Goal: Task Accomplishment & Management: Use online tool/utility

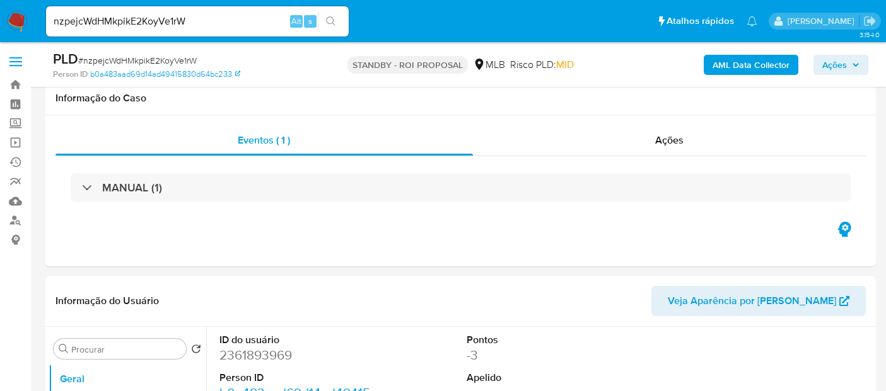
select select "10"
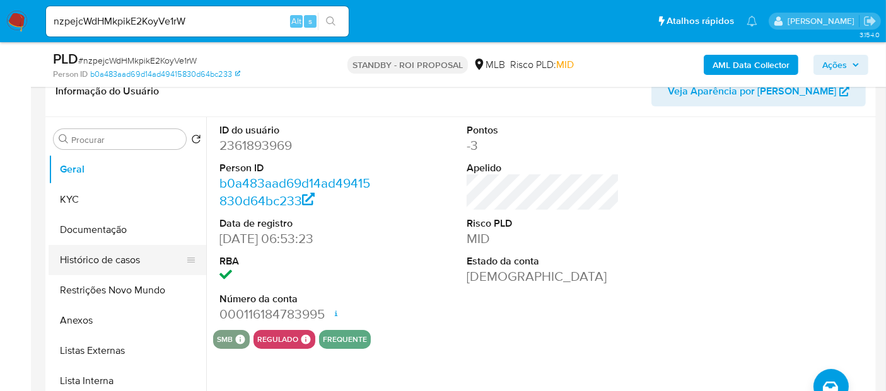
scroll to position [208, 0]
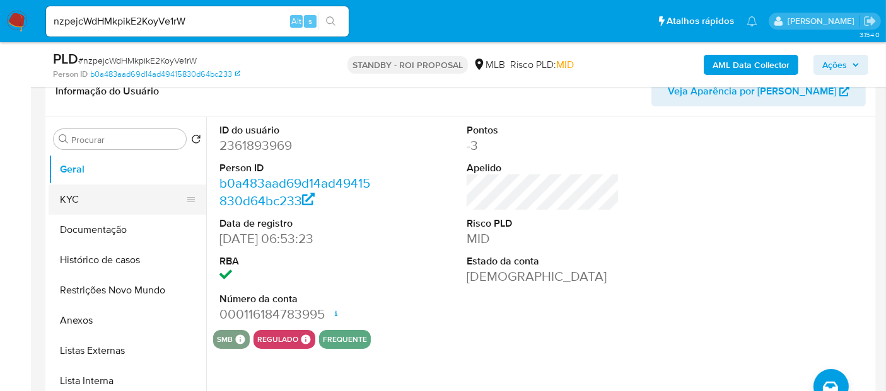
click at [81, 204] on button "KYC" at bounding box center [123, 200] width 148 height 30
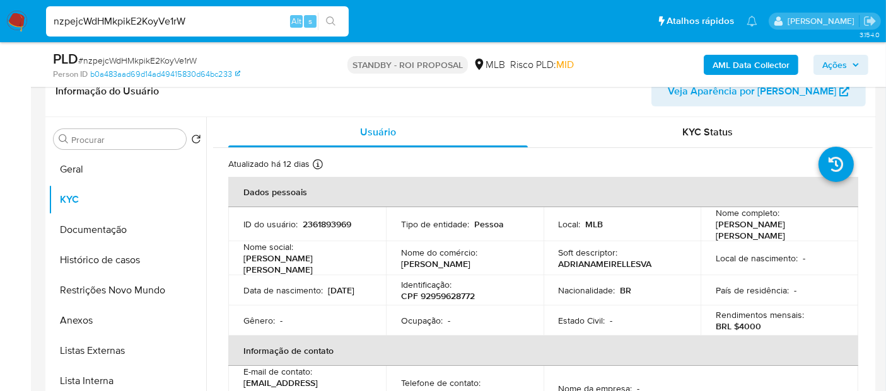
drag, startPoint x: 205, startPoint y: 18, endPoint x: 0, endPoint y: 18, distance: 205.5
click at [0, 18] on nav "Pausado Ver notificaciones nzpejcWdHMkpikE2KoyVe1rW Alt s Atalhos rápidos Presi…" at bounding box center [443, 21] width 886 height 42
paste input "gn7XPoO6N4IqXeO2YpHwCRV9"
type input "gn7XPoO6N4IqXeO2YpHwCRV9"
click at [327, 17] on icon "search-icon" at bounding box center [331, 21] width 10 height 10
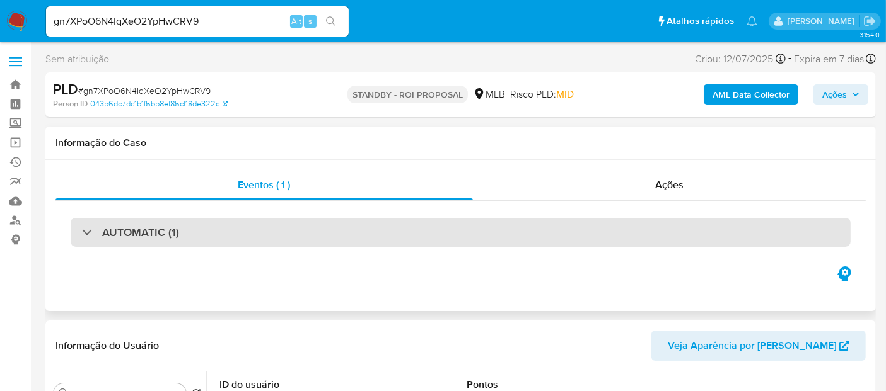
select select "10"
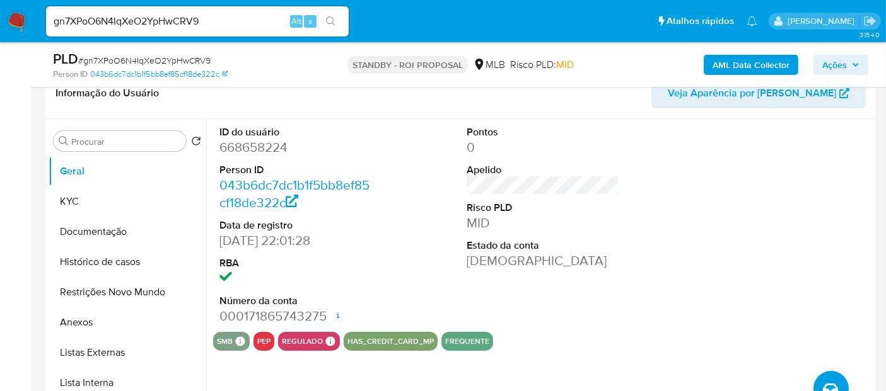
scroll to position [210, 0]
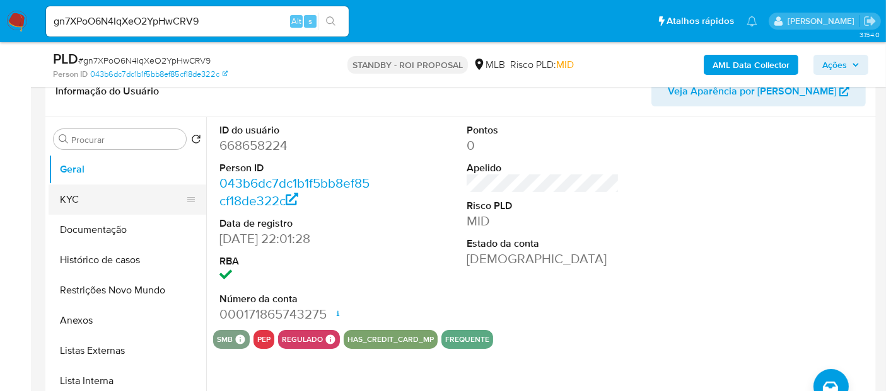
click at [66, 195] on button "KYC" at bounding box center [123, 200] width 148 height 30
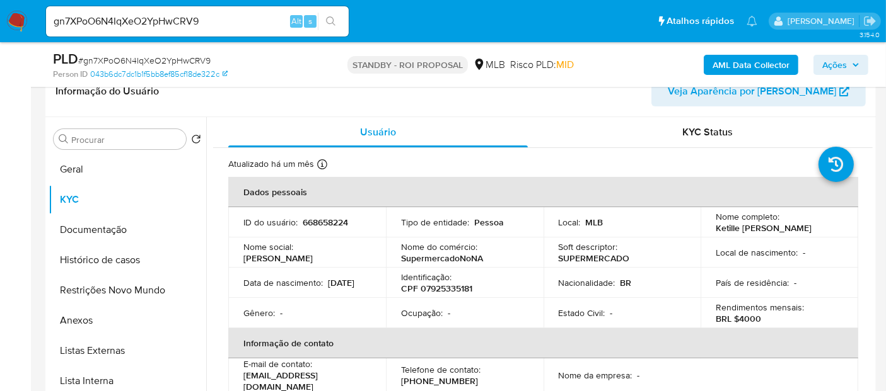
drag, startPoint x: 245, startPoint y: 289, endPoint x: 288, endPoint y: 298, distance: 44.3
click at [328, 289] on p "[DATE]" at bounding box center [341, 282] width 26 height 11
drag, startPoint x: 238, startPoint y: 20, endPoint x: 0, endPoint y: 65, distance: 241.8
paste input "G0aCIwuEqA7Sna69Rb9OJH1G"
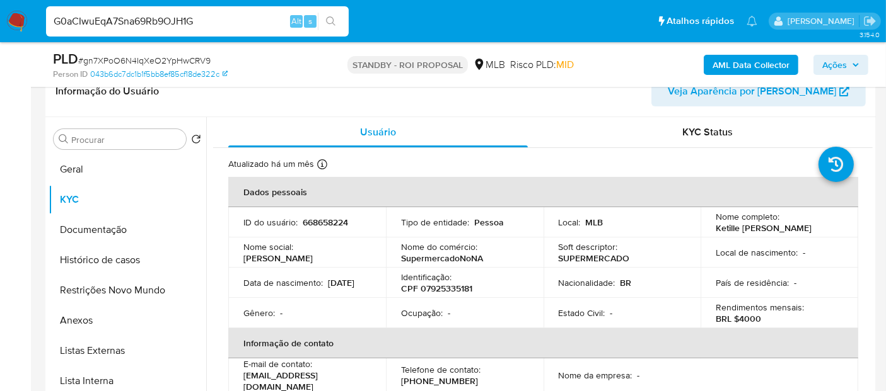
type input "G0aCIwuEqA7Sna69Rb9OJH1G"
click at [335, 20] on icon "search-icon" at bounding box center [331, 21] width 10 height 10
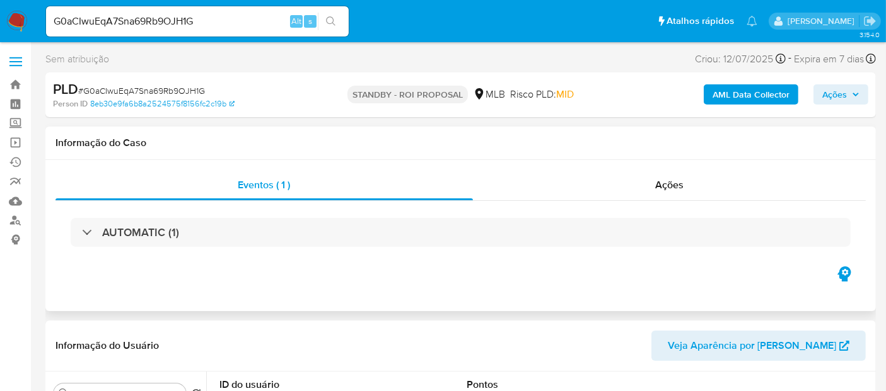
select select "10"
